Goal: Check status: Check status

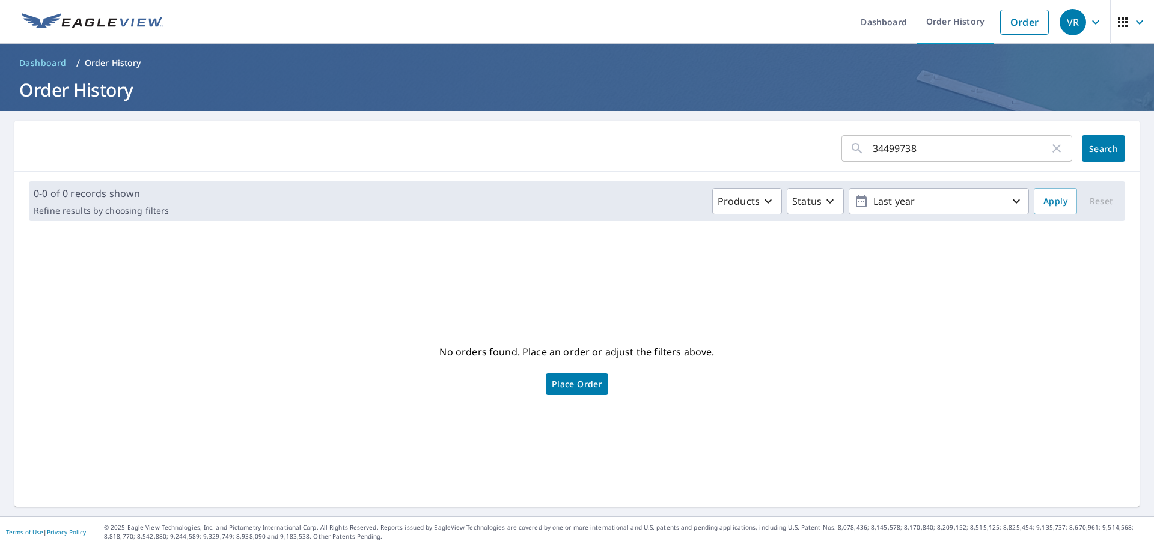
drag, startPoint x: 962, startPoint y: 145, endPoint x: 668, endPoint y: 129, distance: 293.7
click at [668, 129] on div "34499738 ​ Search" at bounding box center [576, 146] width 1125 height 51
click at [877, 147] on input "text" at bounding box center [973, 149] width 200 height 34
paste input "61992806"
type input "61992806"
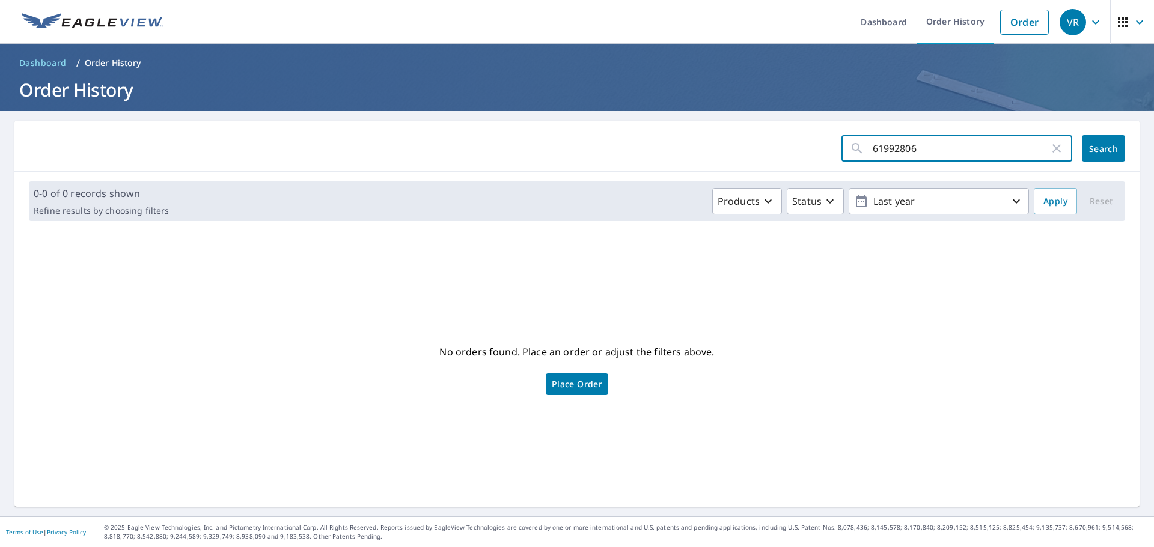
click at [1071, 153] on div "61992806 ​ Search" at bounding box center [983, 148] width 284 height 26
click at [1082, 147] on button "Search" at bounding box center [1103, 148] width 43 height 26
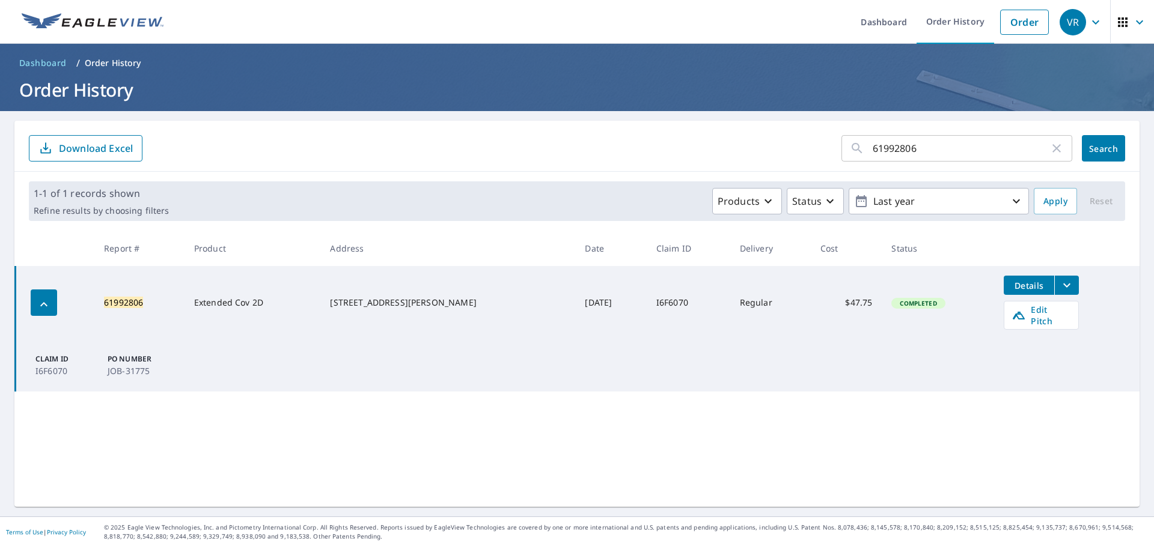
drag, startPoint x: 891, startPoint y: 159, endPoint x: 773, endPoint y: 168, distance: 118.1
click at [816, 168] on div "61992806 ​ Search Download Excel" at bounding box center [576, 146] width 1125 height 51
paste input "62030915"
type input "62030915"
click at [1096, 145] on span "Search" at bounding box center [1103, 148] width 24 height 11
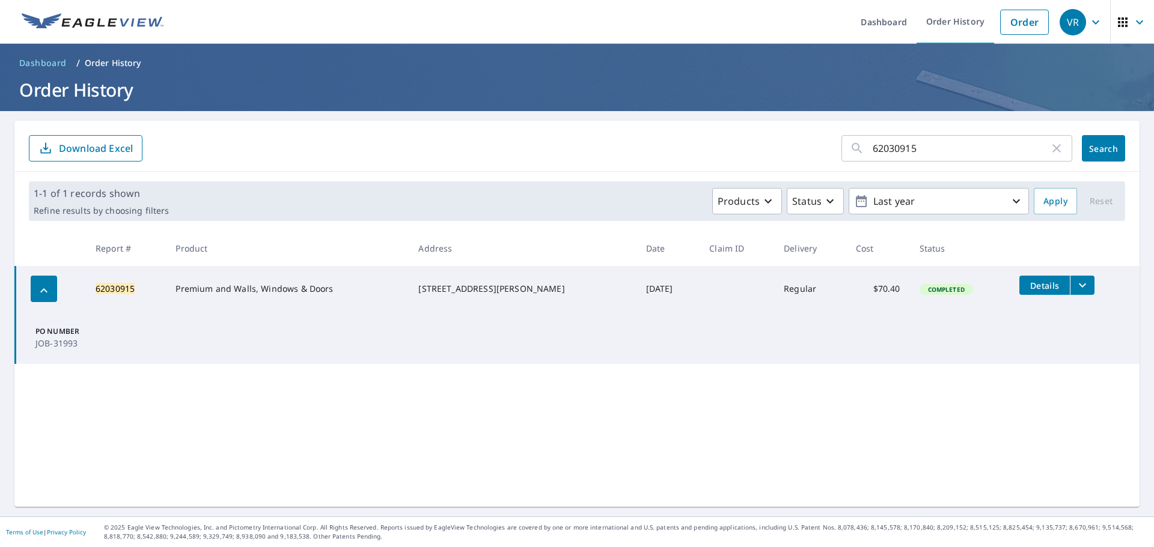
click at [496, 139] on form "62030915 ​ Search Download Excel" at bounding box center [577, 148] width 1096 height 26
paste input "58316860"
type input "58316860"
click at [1099, 143] on span "Search" at bounding box center [1103, 148] width 24 height 11
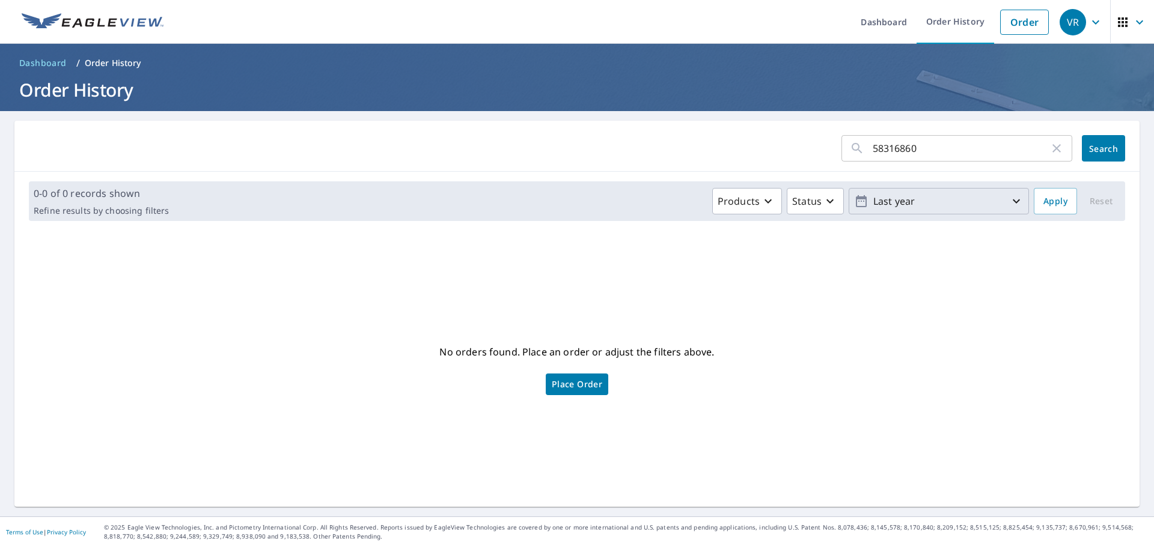
click at [858, 201] on icon "button" at bounding box center [861, 201] width 11 height 12
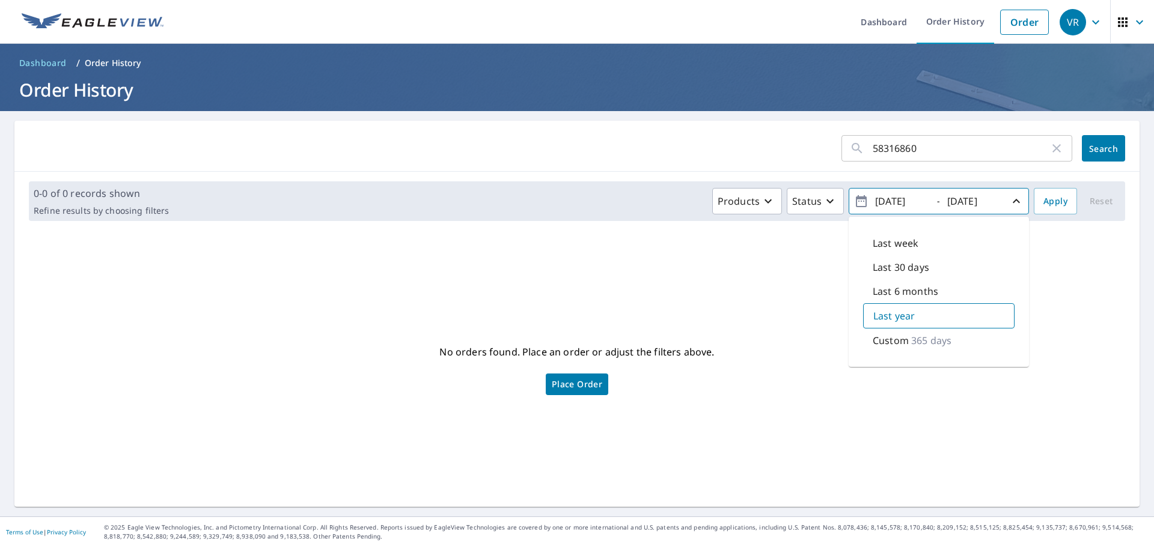
click at [911, 336] on p "365 days" at bounding box center [931, 341] width 40 height 14
click at [883, 201] on input "[DATE]" at bounding box center [900, 201] width 59 height 19
type input "[DATE]"
click at [890, 331] on div "Custom 1826 days" at bounding box center [938, 340] width 151 height 25
click at [1043, 207] on span "Apply" at bounding box center [1055, 201] width 24 height 15
